Goal: Task Accomplishment & Management: Use online tool/utility

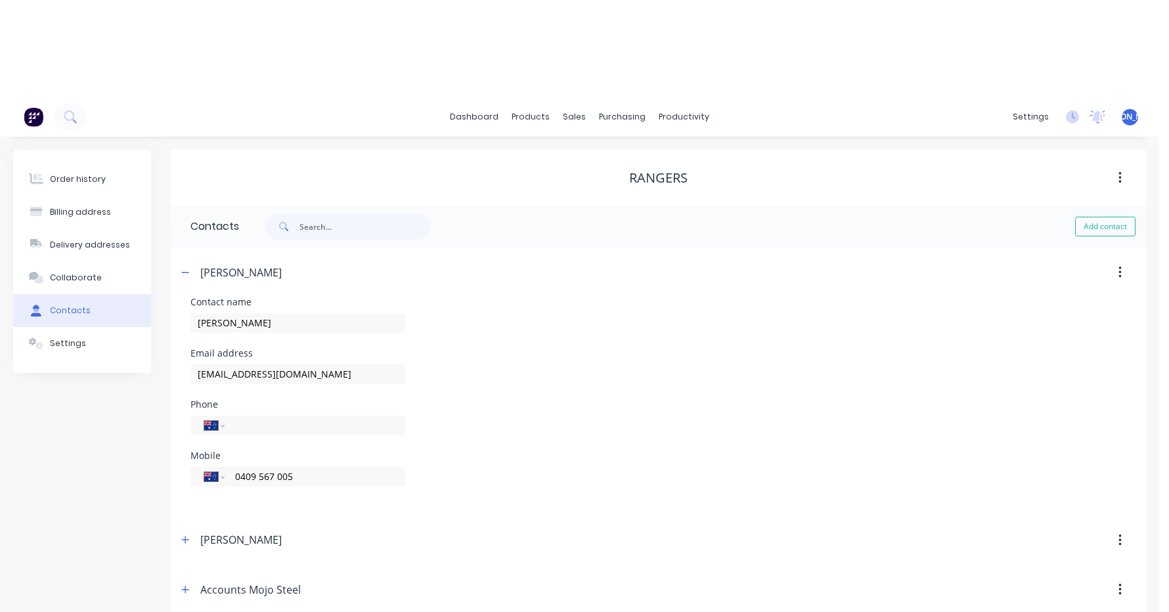
select select "AU"
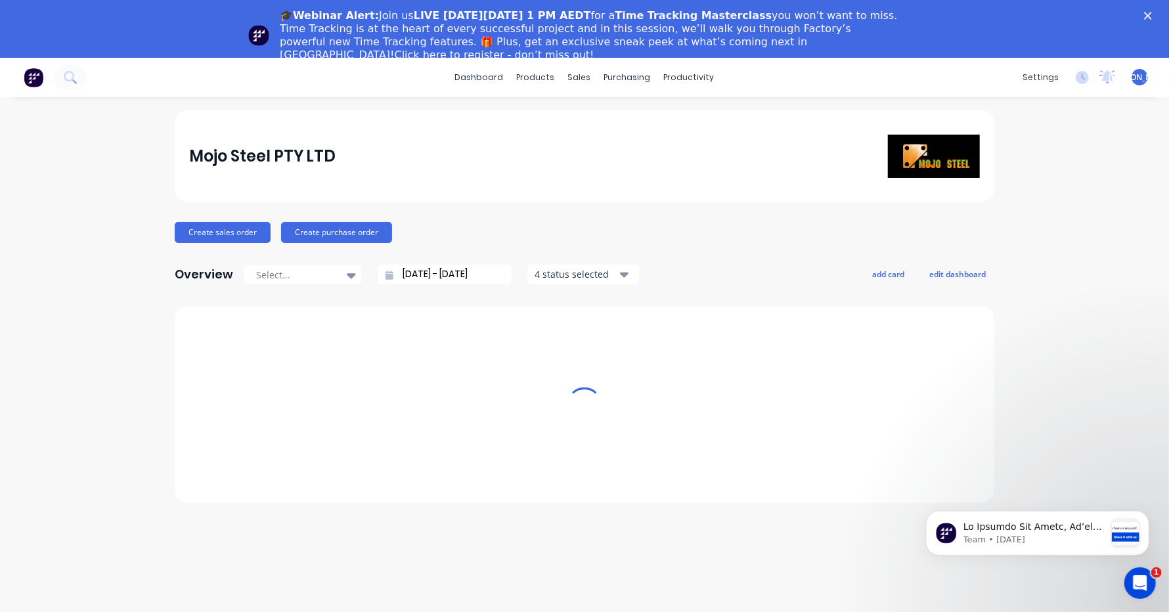
click at [1154, 9] on div "🎓Webinar Alert: Join us LIVE [DATE][DATE] 1 PM AEDT for a Time Tracking Masterc…" at bounding box center [584, 35] width 1169 height 60
click at [1151, 12] on icon "Close" at bounding box center [1148, 16] width 8 height 8
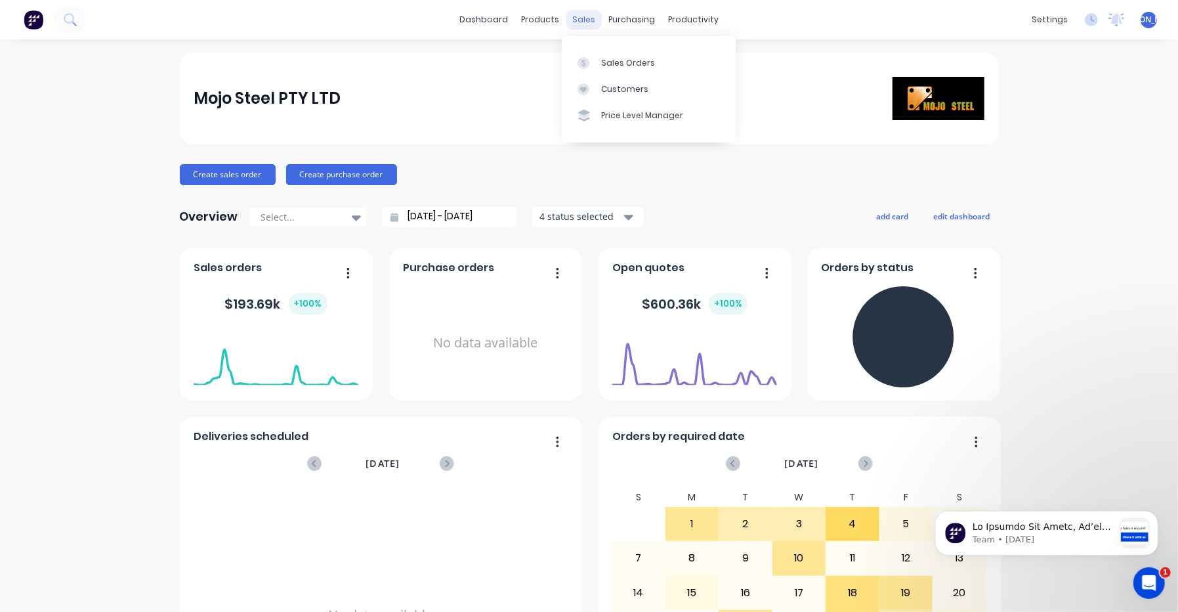
click at [573, 23] on div "sales" at bounding box center [584, 20] width 36 height 20
click at [585, 60] on icon at bounding box center [584, 62] width 4 height 7
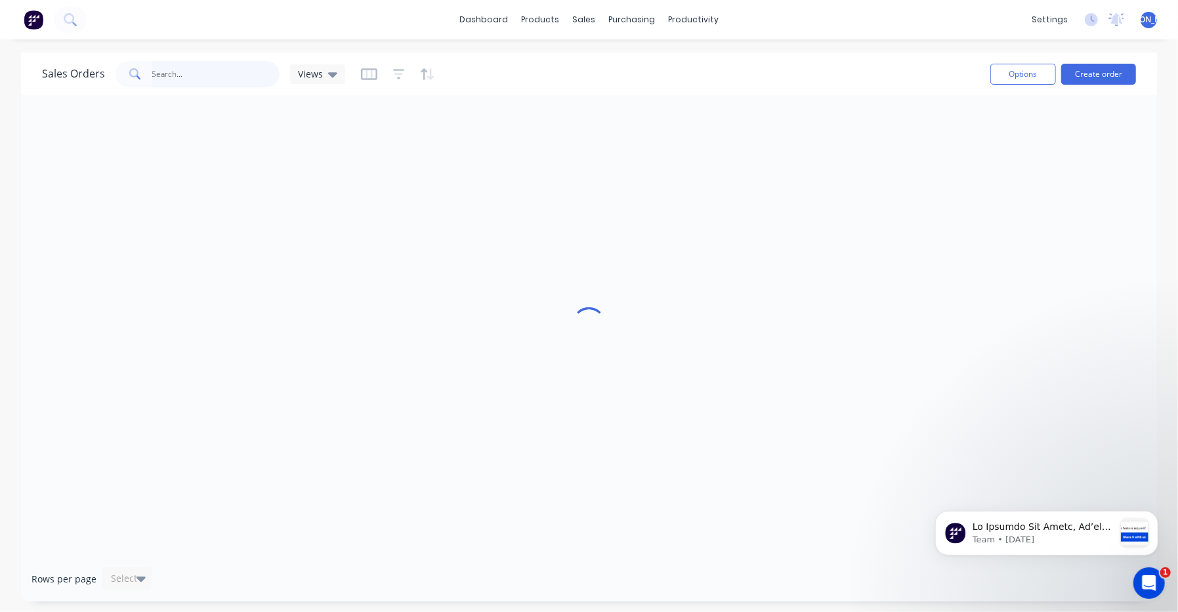
click at [184, 72] on input "text" at bounding box center [216, 74] width 128 height 26
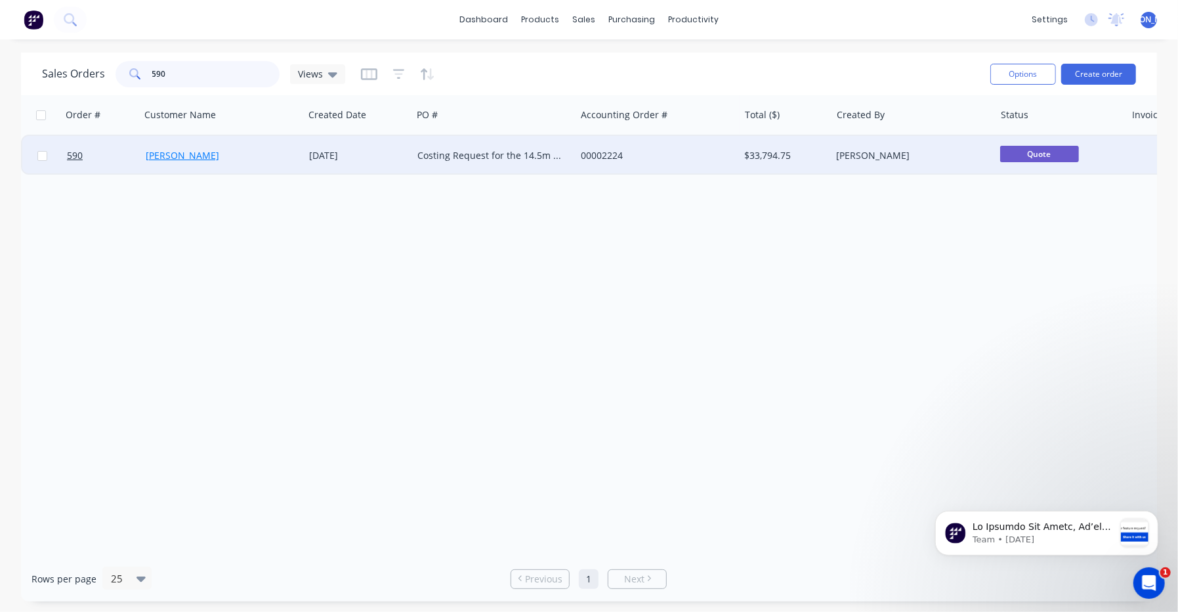
type input "590"
click at [200, 154] on link "[PERSON_NAME]" at bounding box center [183, 155] width 74 height 12
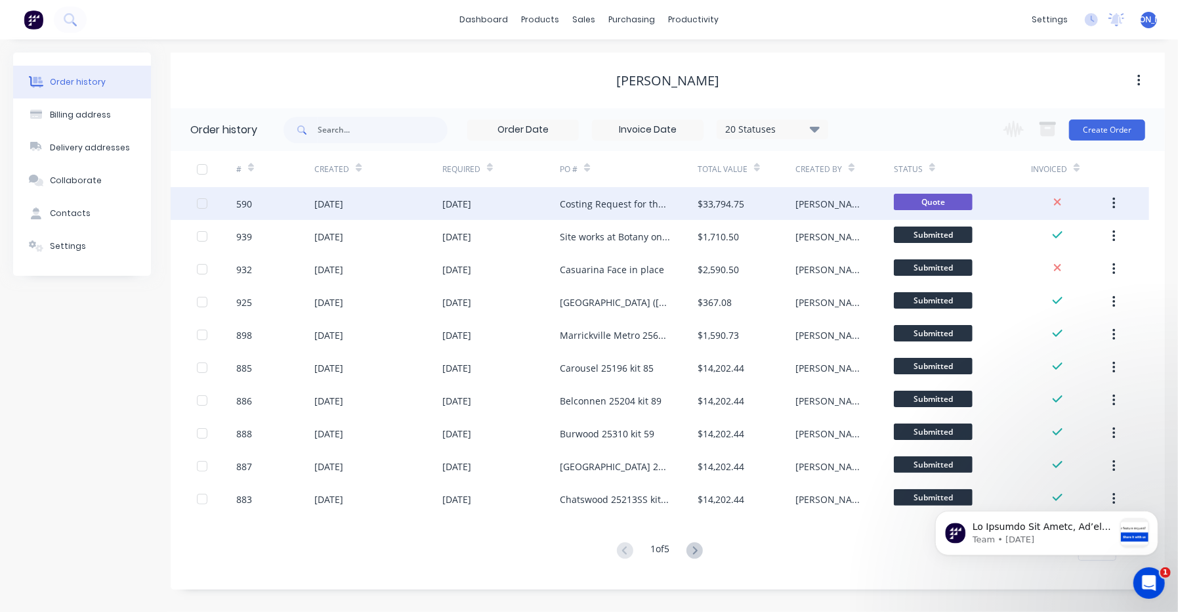
click at [256, 199] on div "590" at bounding box center [275, 203] width 79 height 33
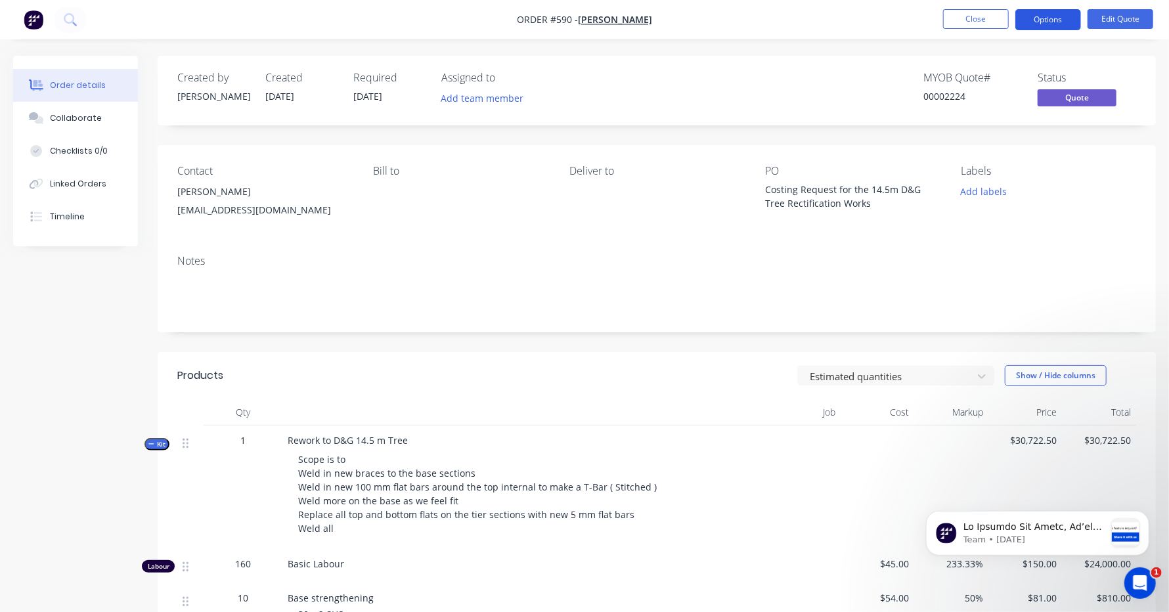
click at [1067, 22] on button "Options" at bounding box center [1048, 19] width 66 height 21
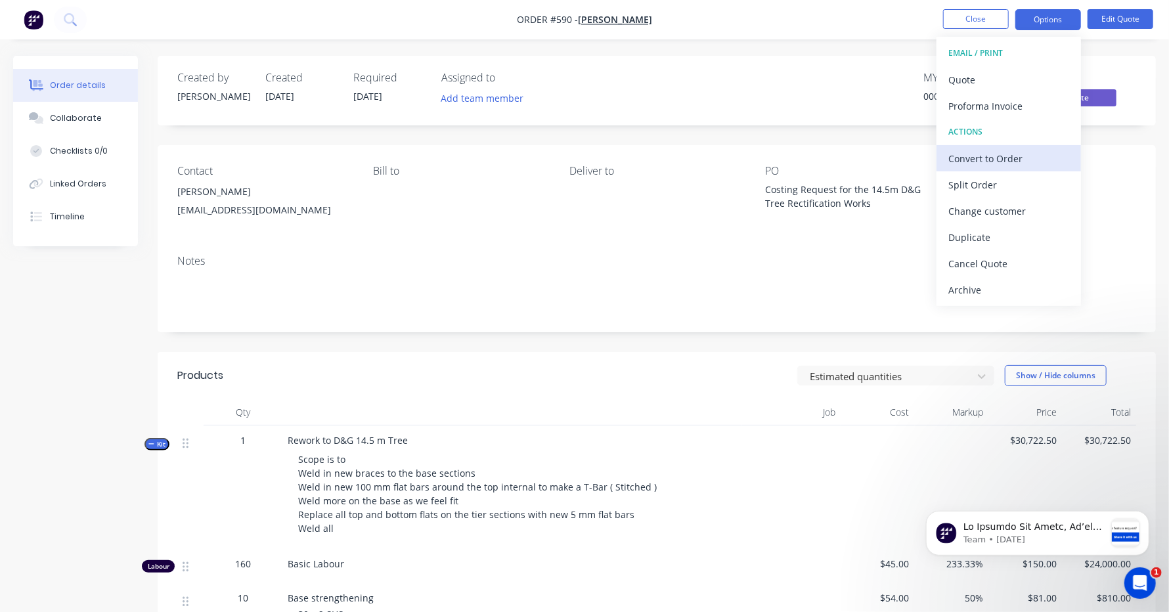
click at [1008, 154] on div "Convert to Order" at bounding box center [1008, 158] width 121 height 19
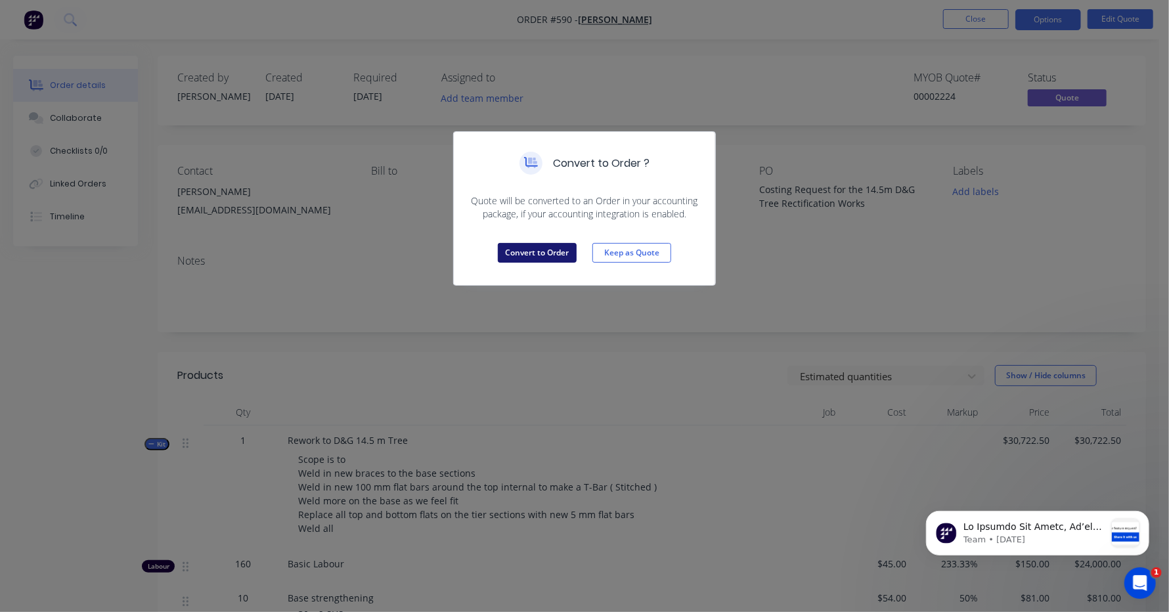
click at [546, 258] on button "Convert to Order" at bounding box center [537, 253] width 79 height 20
